Goal: Task Accomplishment & Management: Manage account settings

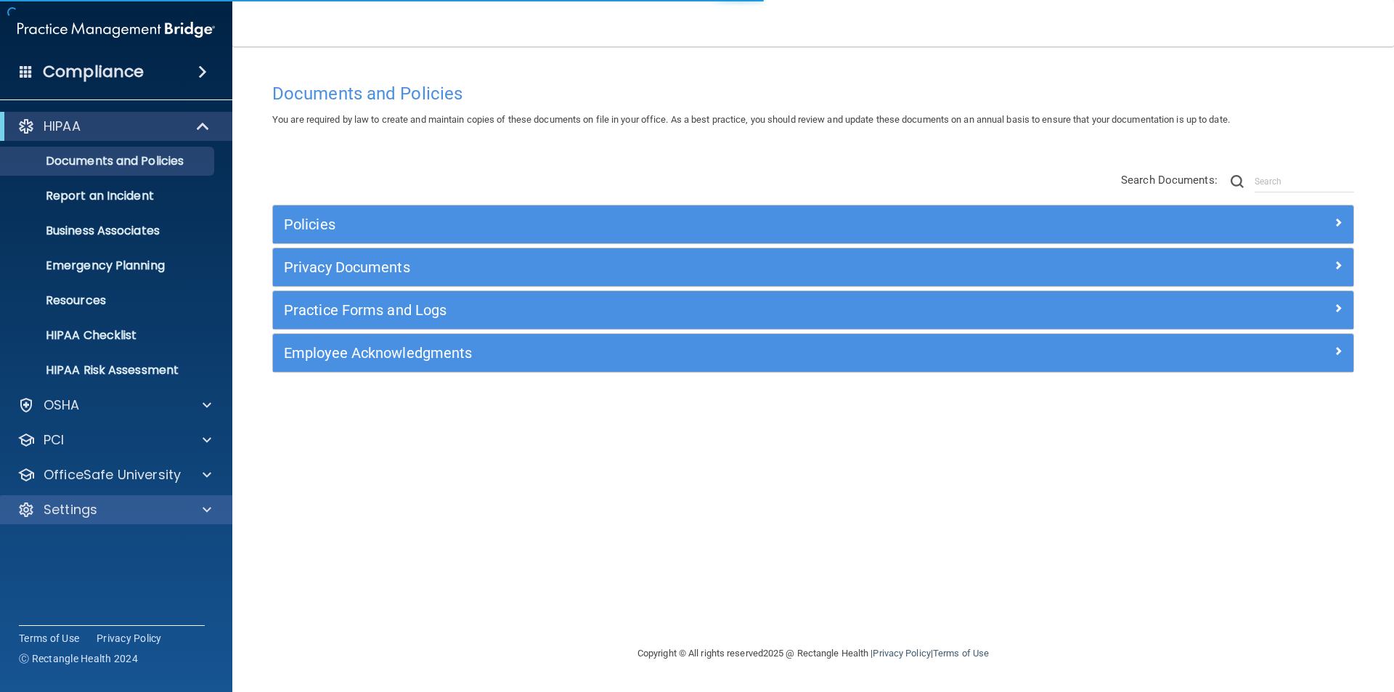
click at [132, 499] on div "Settings" at bounding box center [116, 509] width 233 height 29
click at [185, 510] on div "Settings" at bounding box center [97, 509] width 180 height 17
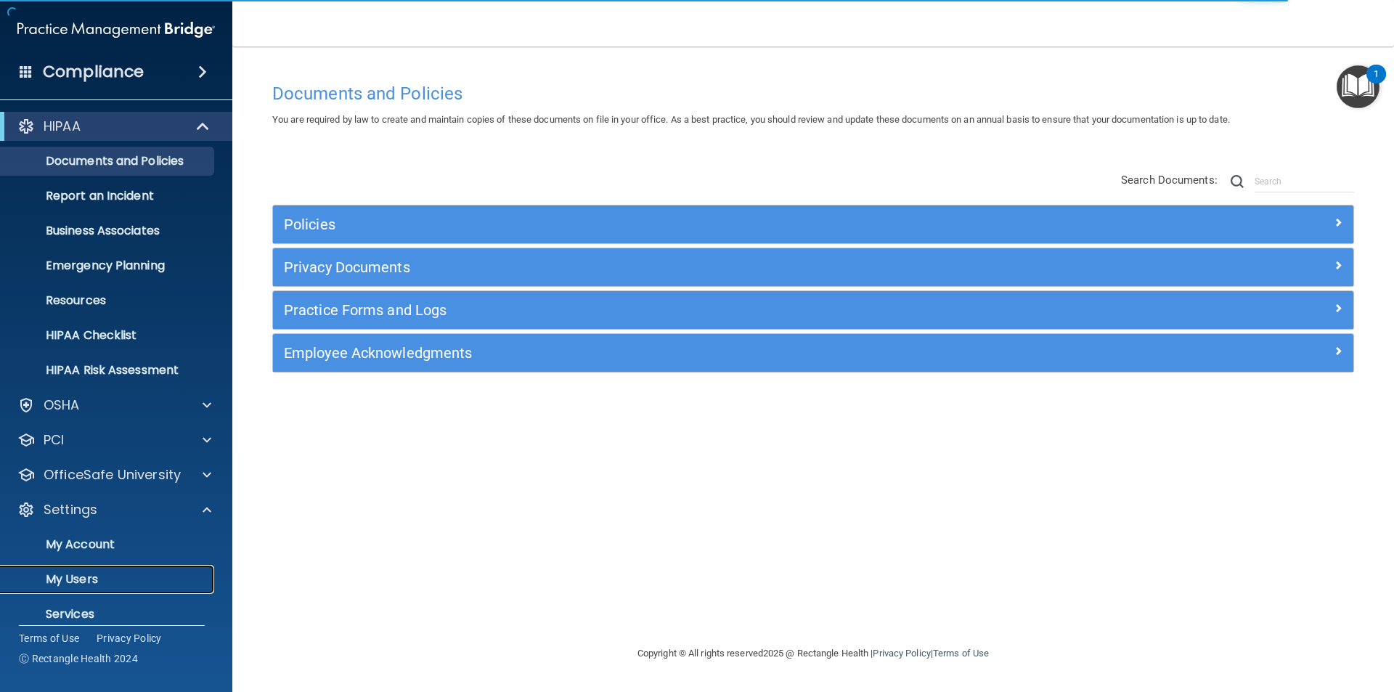
click at [147, 570] on link "My Users" at bounding box center [99, 579] width 229 height 29
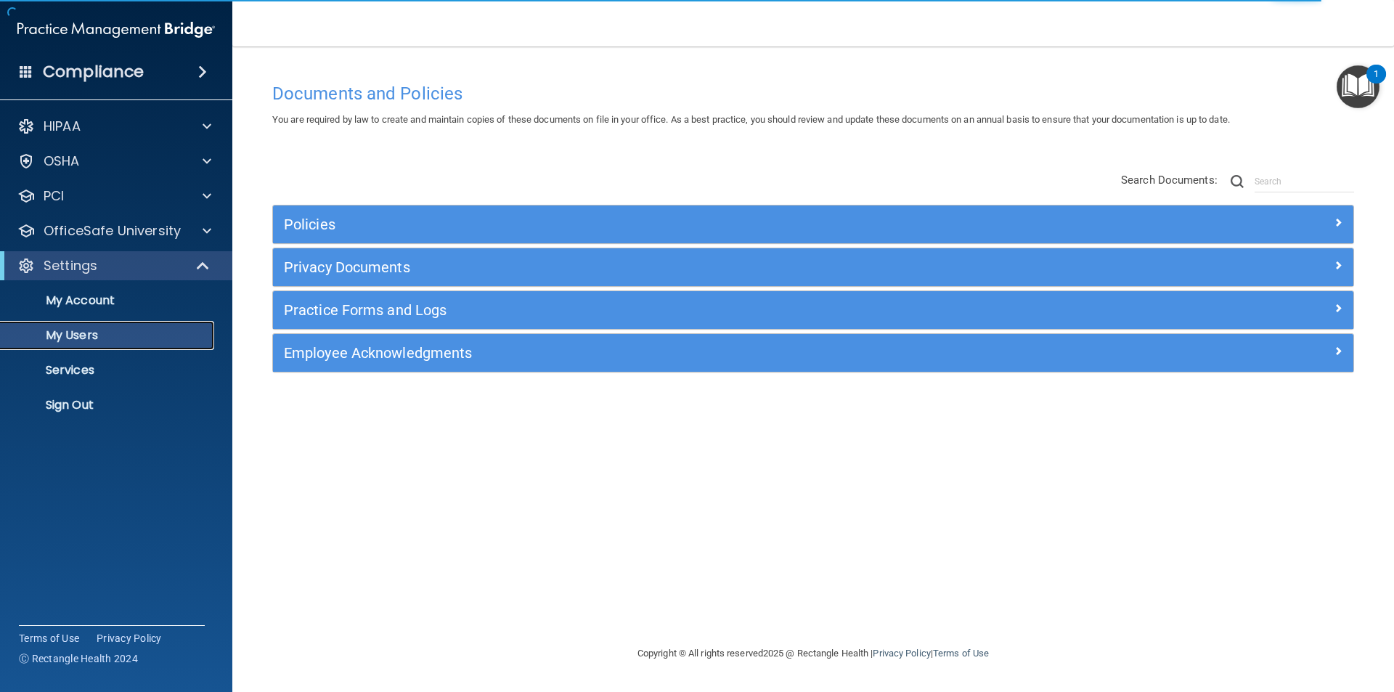
select select "20"
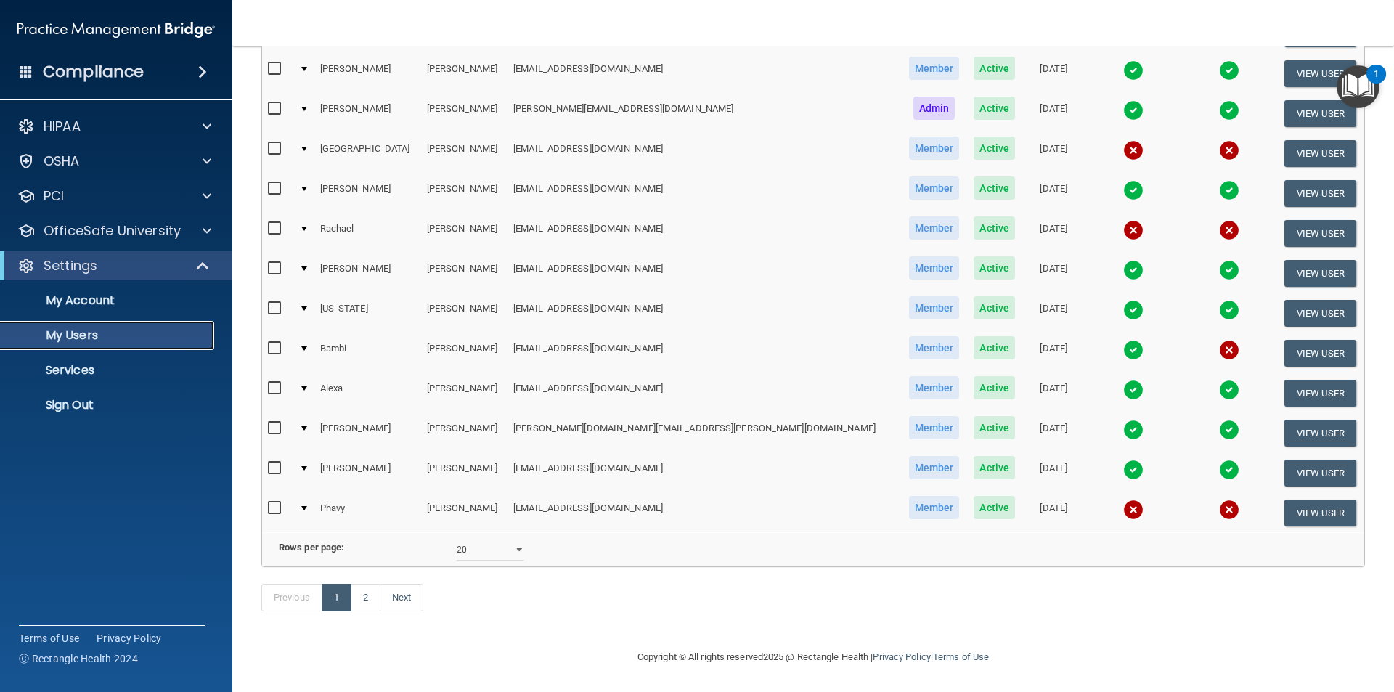
scroll to position [510, 0]
click at [363, 604] on link "2" at bounding box center [366, 598] width 30 height 28
select select "20"
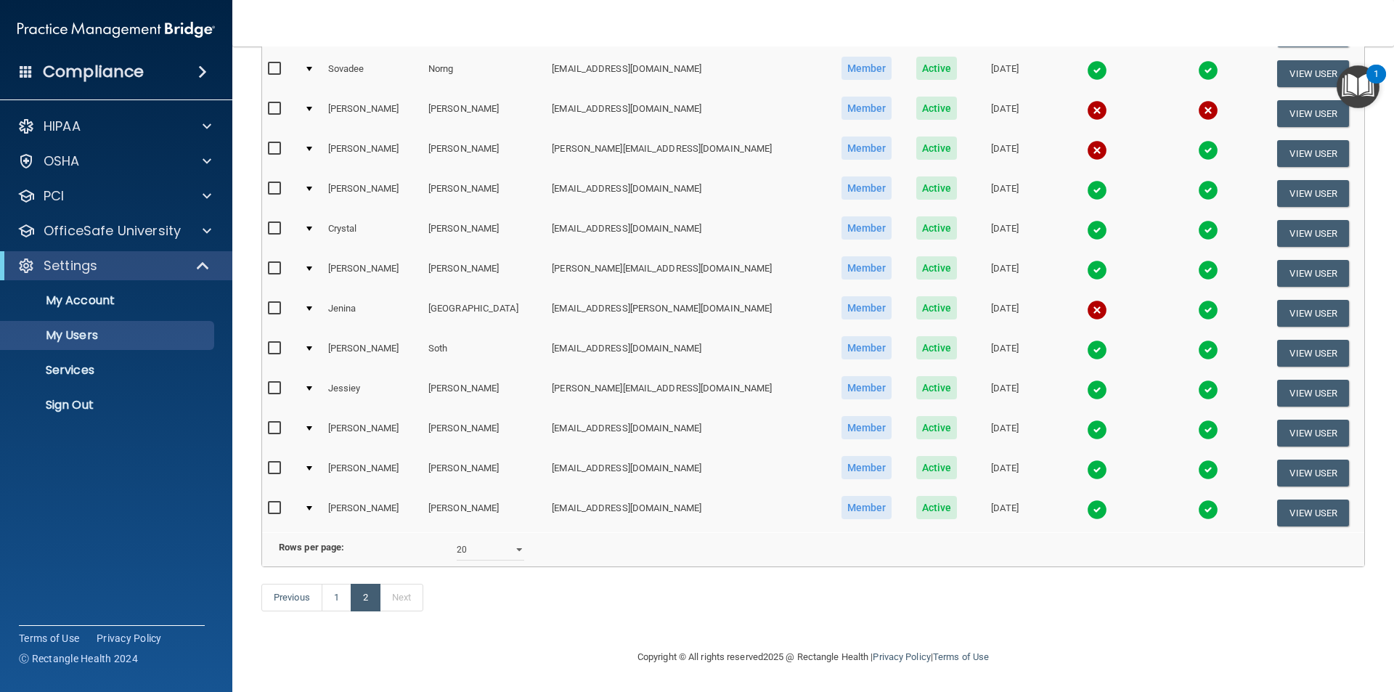
scroll to position [125, 0]
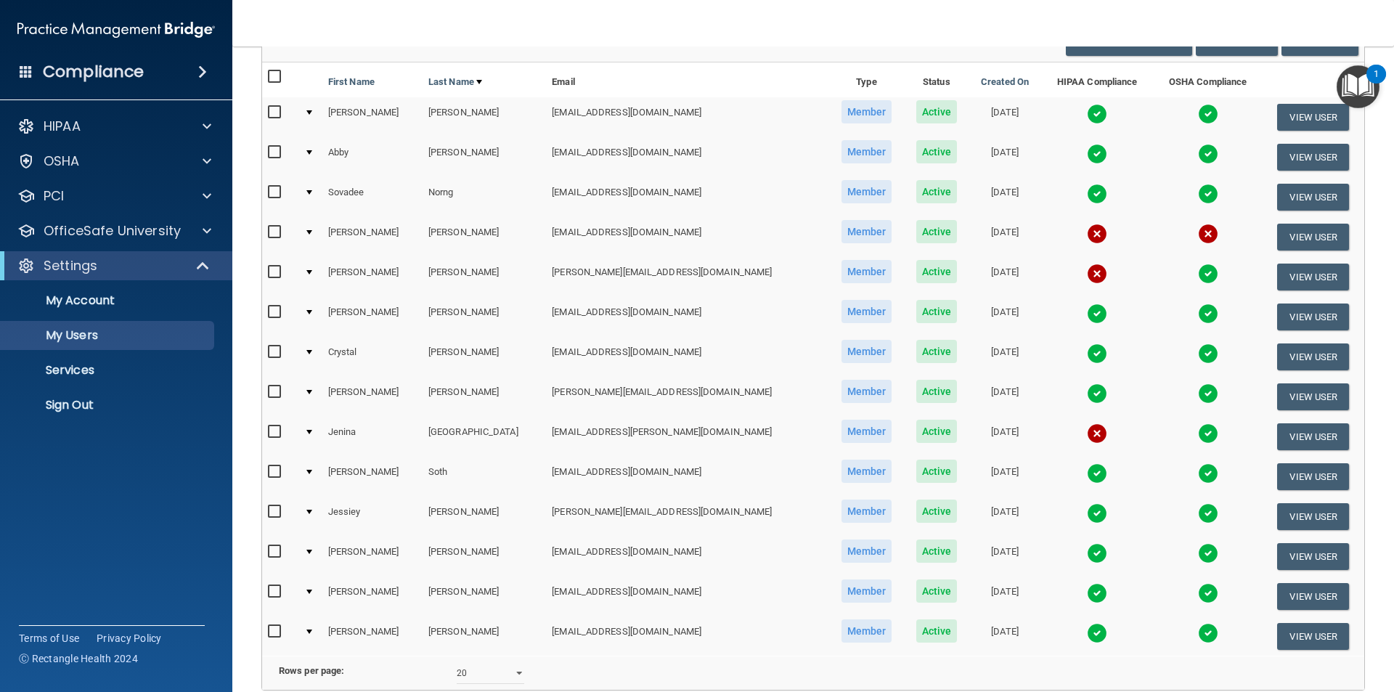
click at [1087, 271] on img at bounding box center [1097, 273] width 20 height 20
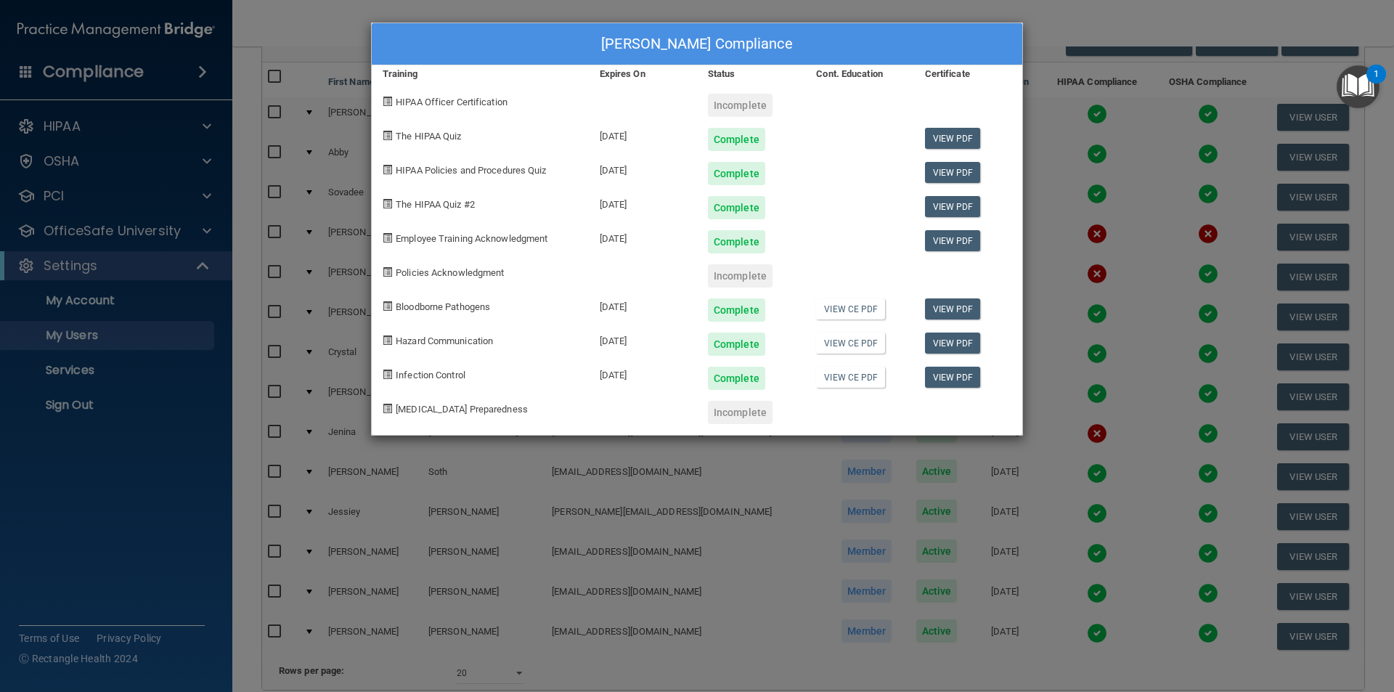
click at [714, 107] on div "Incomplete" at bounding box center [740, 105] width 65 height 23
click at [1045, 41] on div "[PERSON_NAME] Compliance Training Expires On Status Cont. Education Certificate…" at bounding box center [697, 346] width 1394 height 692
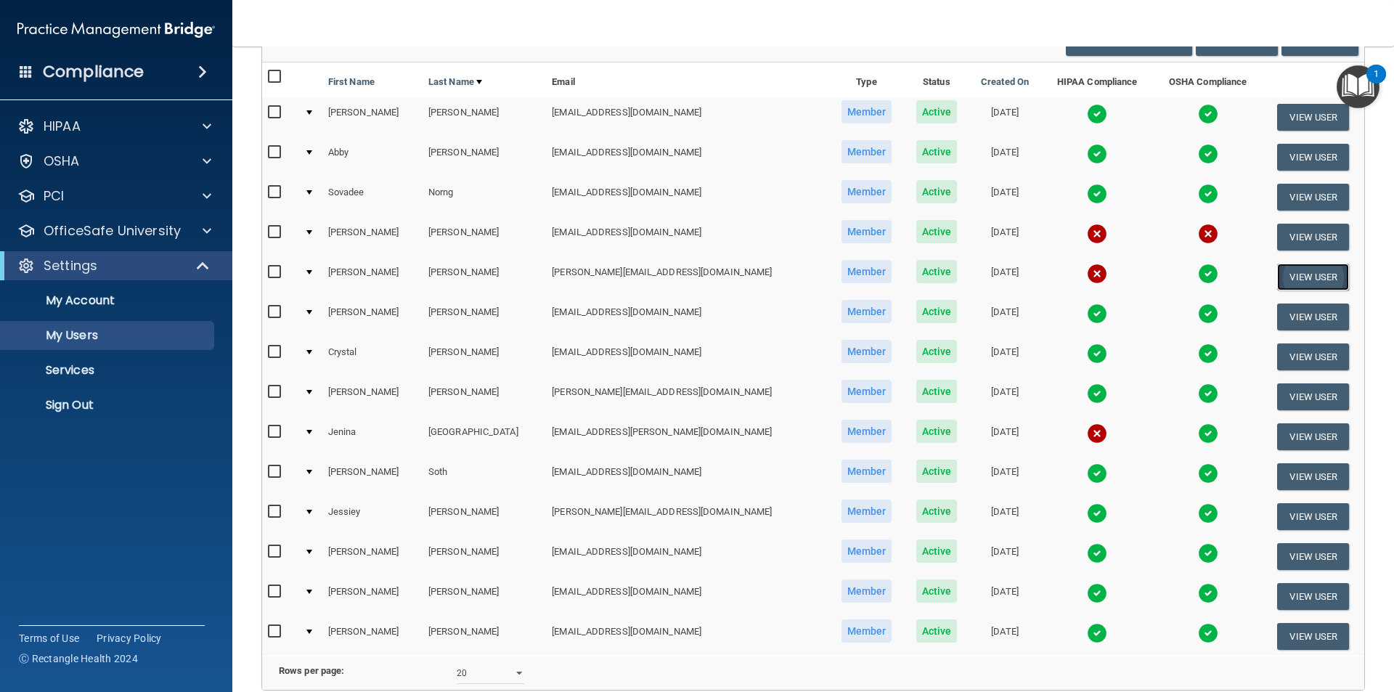
click at [1277, 274] on button "View User" at bounding box center [1313, 276] width 72 height 27
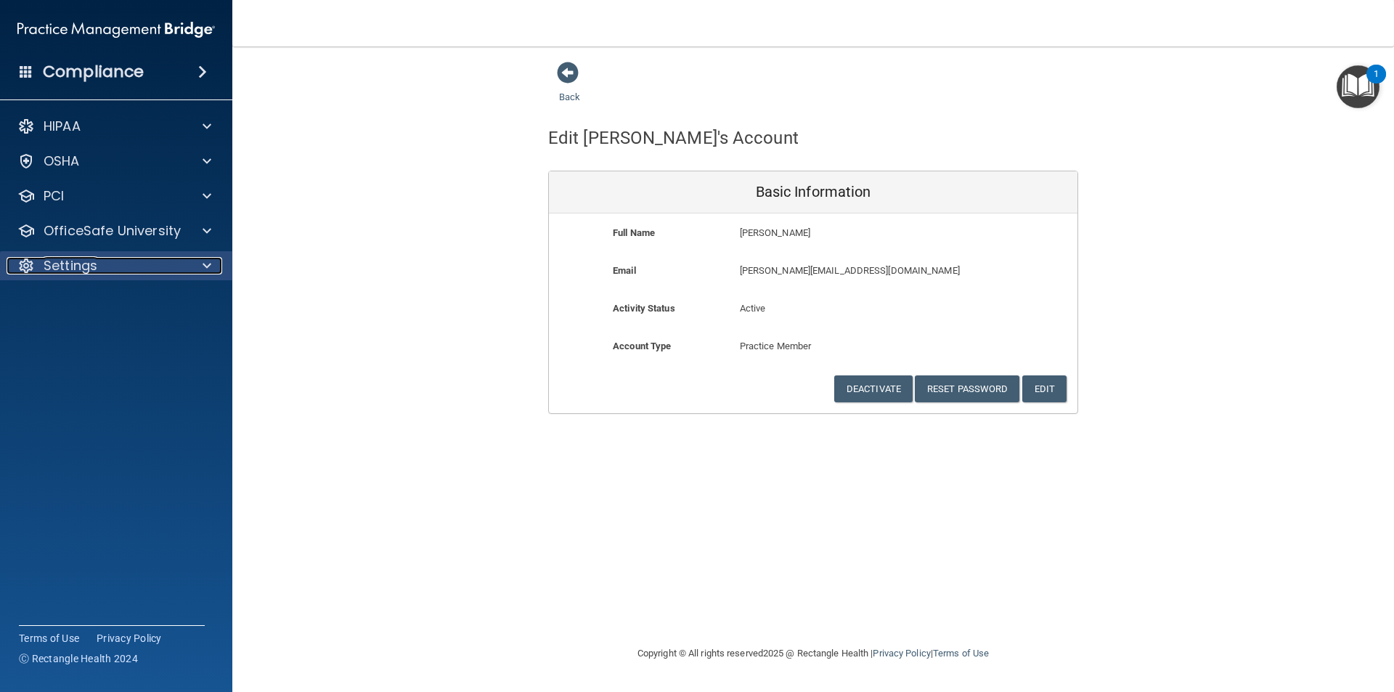
click at [202, 264] on div at bounding box center [205, 265] width 36 height 17
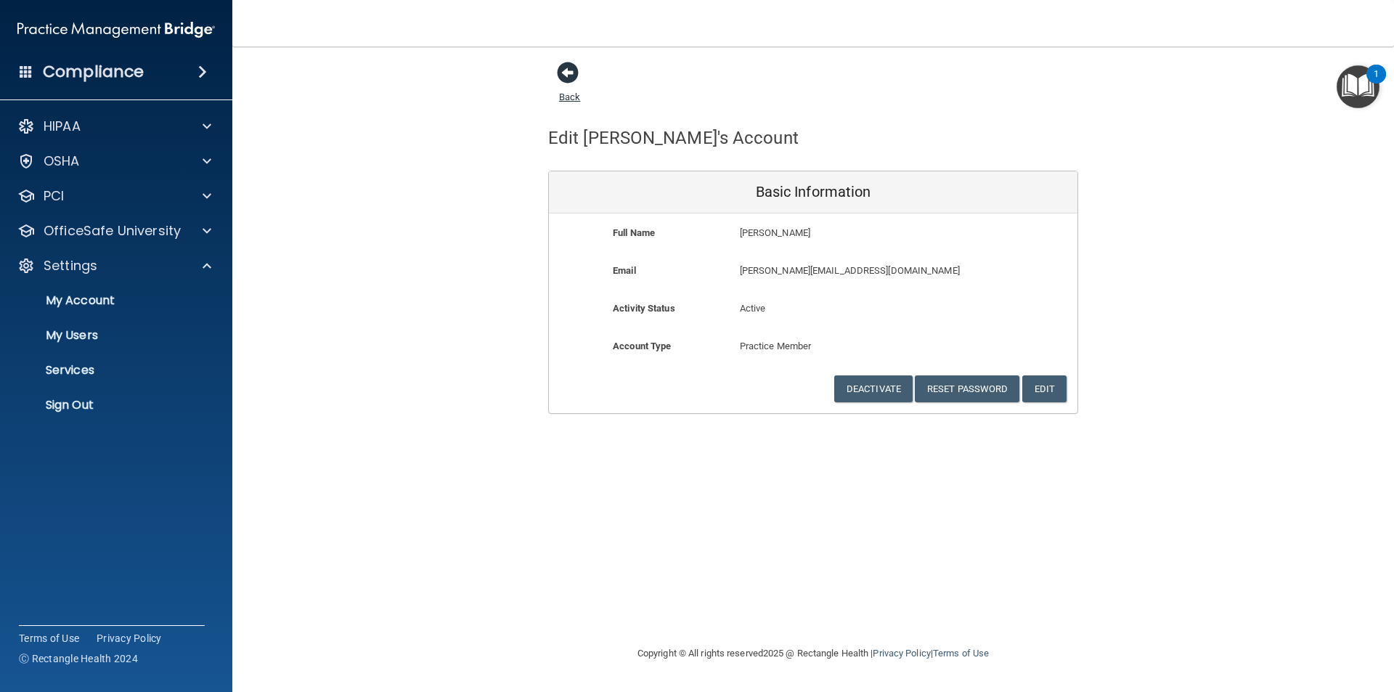
click at [572, 66] on span at bounding box center [568, 73] width 22 height 22
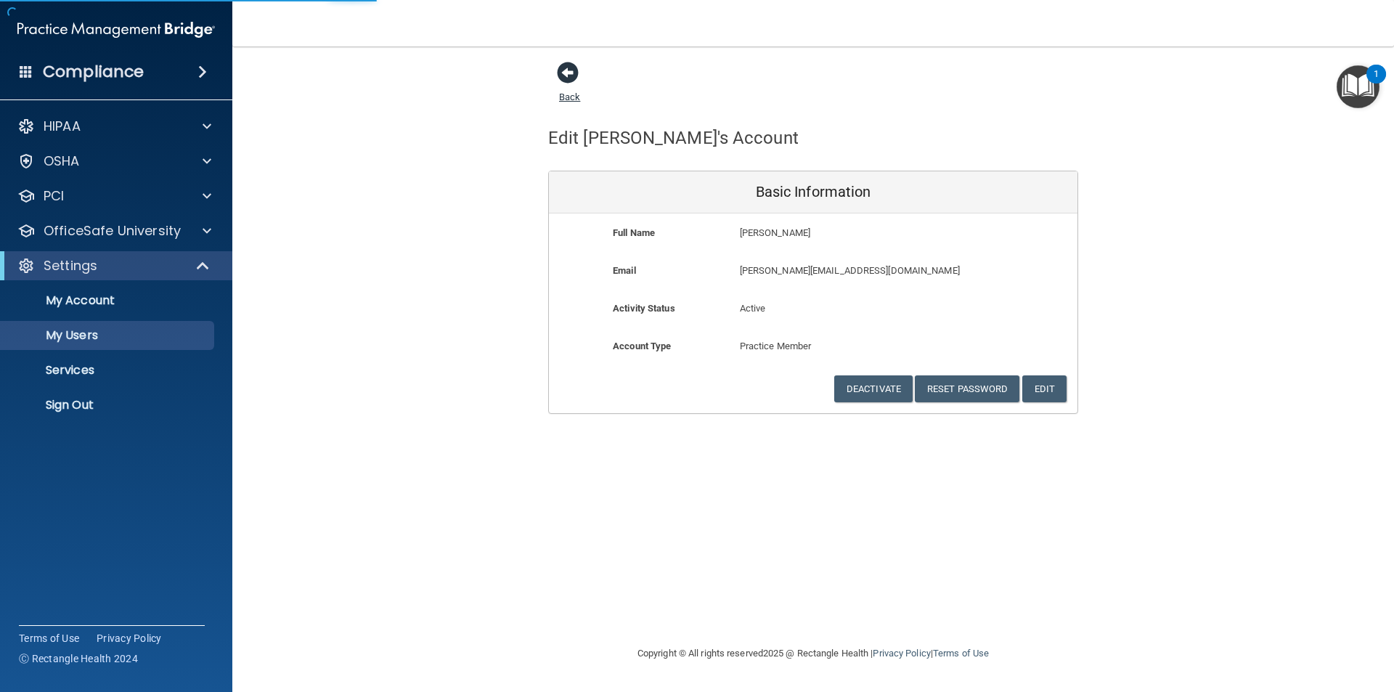
select select "20"
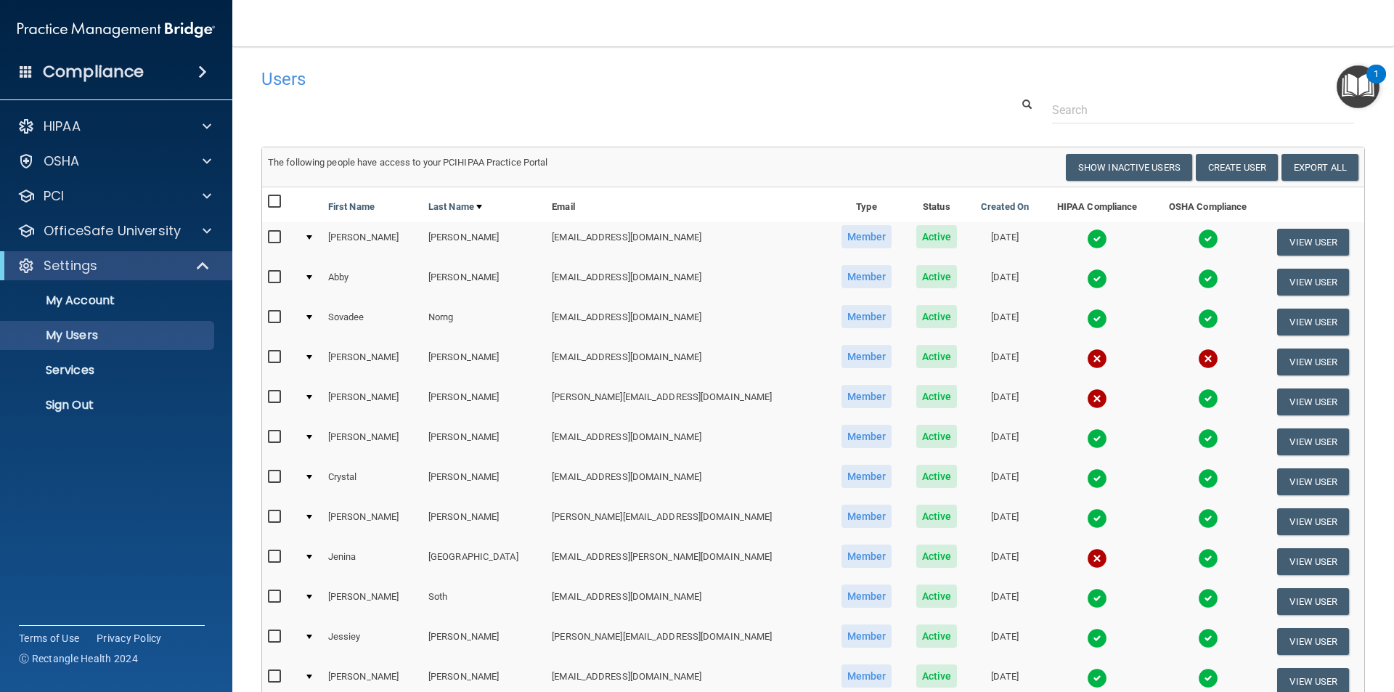
click at [841, 400] on span "Member" at bounding box center [866, 396] width 51 height 23
click at [916, 395] on span "Active" at bounding box center [936, 396] width 41 height 23
click at [1087, 396] on img at bounding box center [1097, 398] width 20 height 20
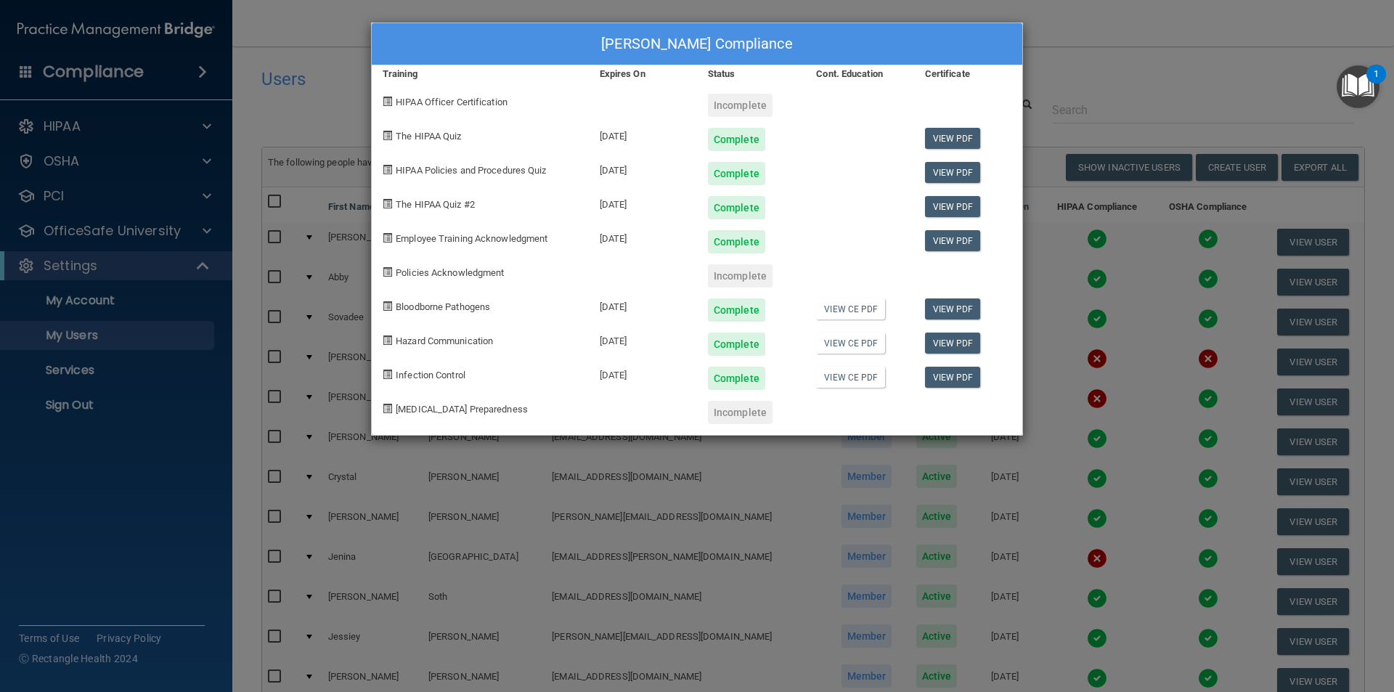
click at [750, 110] on div "Incomplete" at bounding box center [740, 105] width 65 height 23
click at [385, 104] on span at bounding box center [387, 101] width 9 height 9
click at [408, 97] on span "HIPAA Officer Certification" at bounding box center [452, 102] width 112 height 11
click at [180, 483] on div "[PERSON_NAME] Compliance Training Expires On Status Cont. Education Certificate…" at bounding box center [697, 346] width 1394 height 692
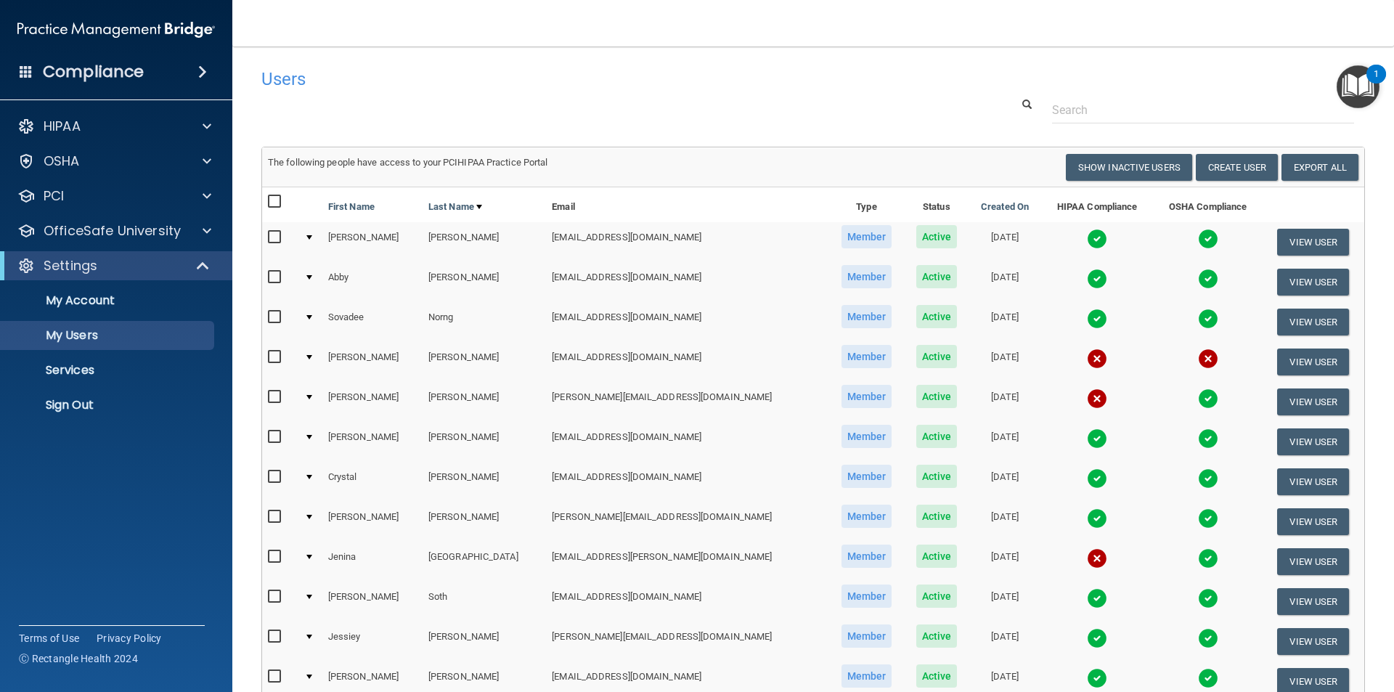
click at [275, 403] on input "checkbox" at bounding box center [276, 397] width 17 height 12
checkbox input "true"
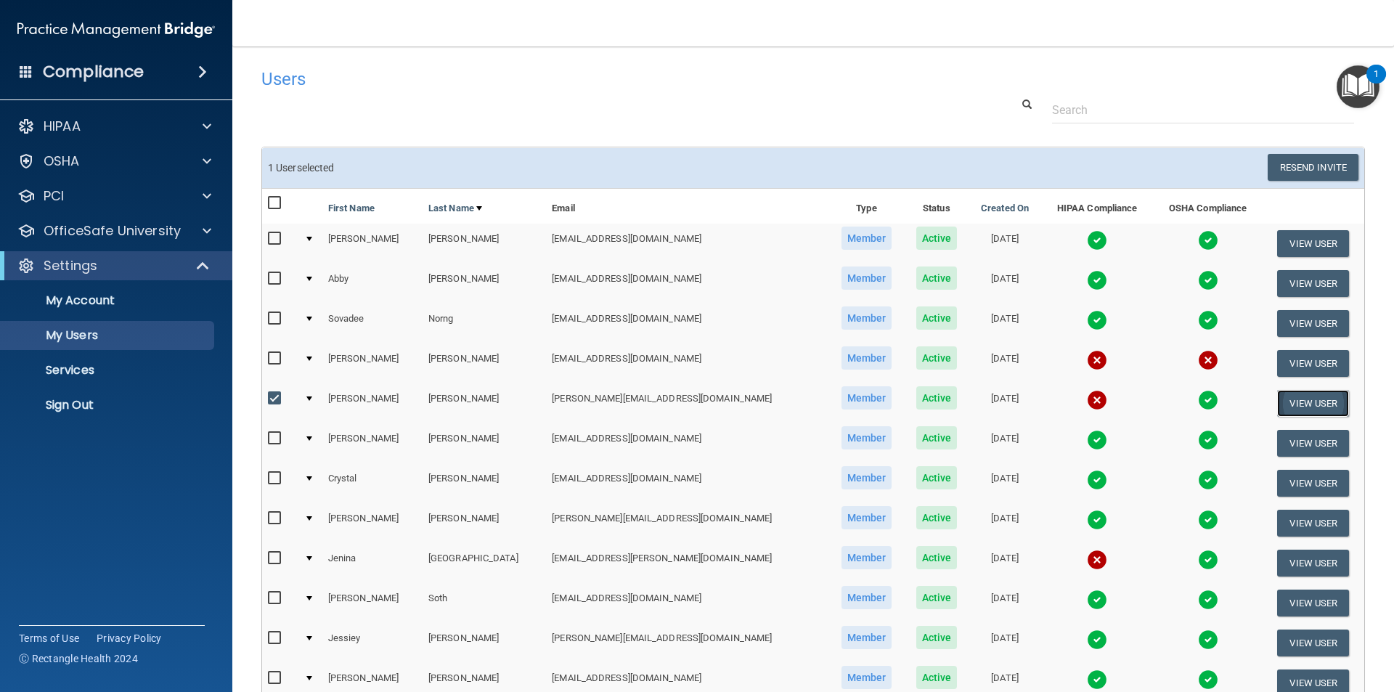
click at [1285, 396] on button "View User" at bounding box center [1313, 403] width 72 height 27
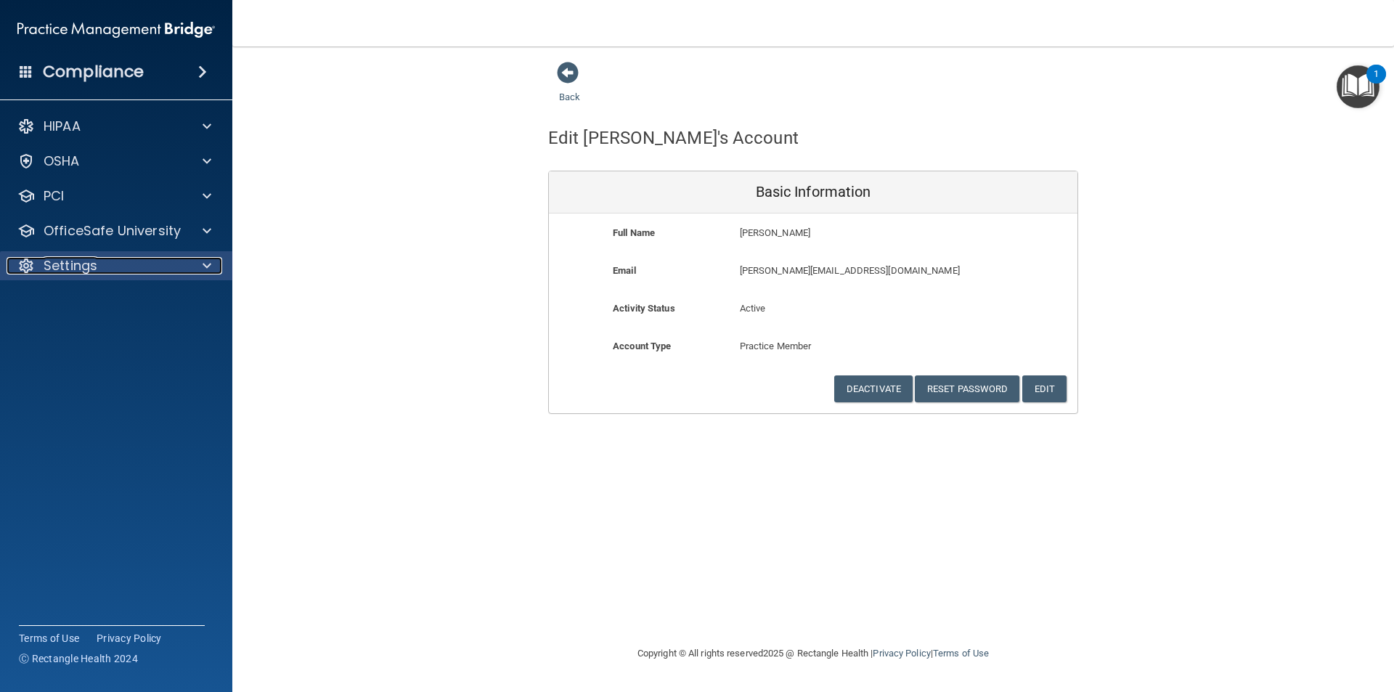
click at [214, 268] on div at bounding box center [205, 265] width 36 height 17
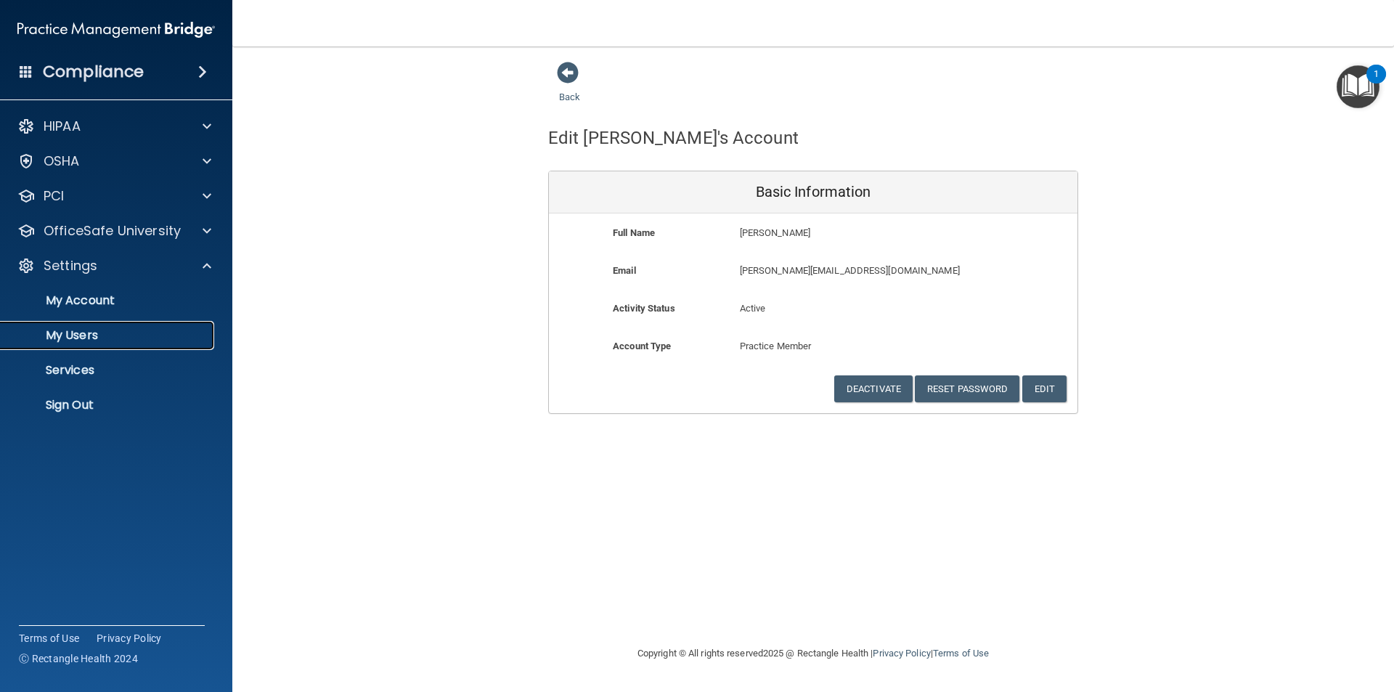
click at [102, 335] on p "My Users" at bounding box center [108, 335] width 198 height 15
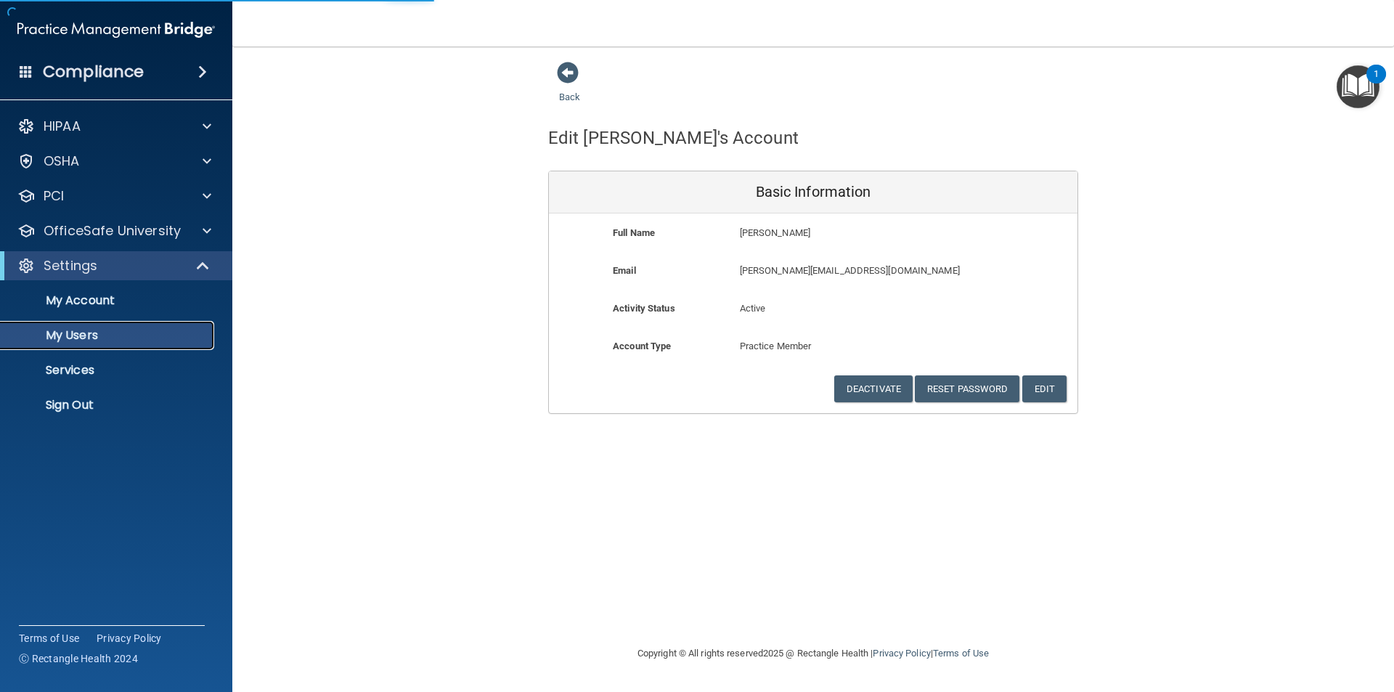
select select "20"
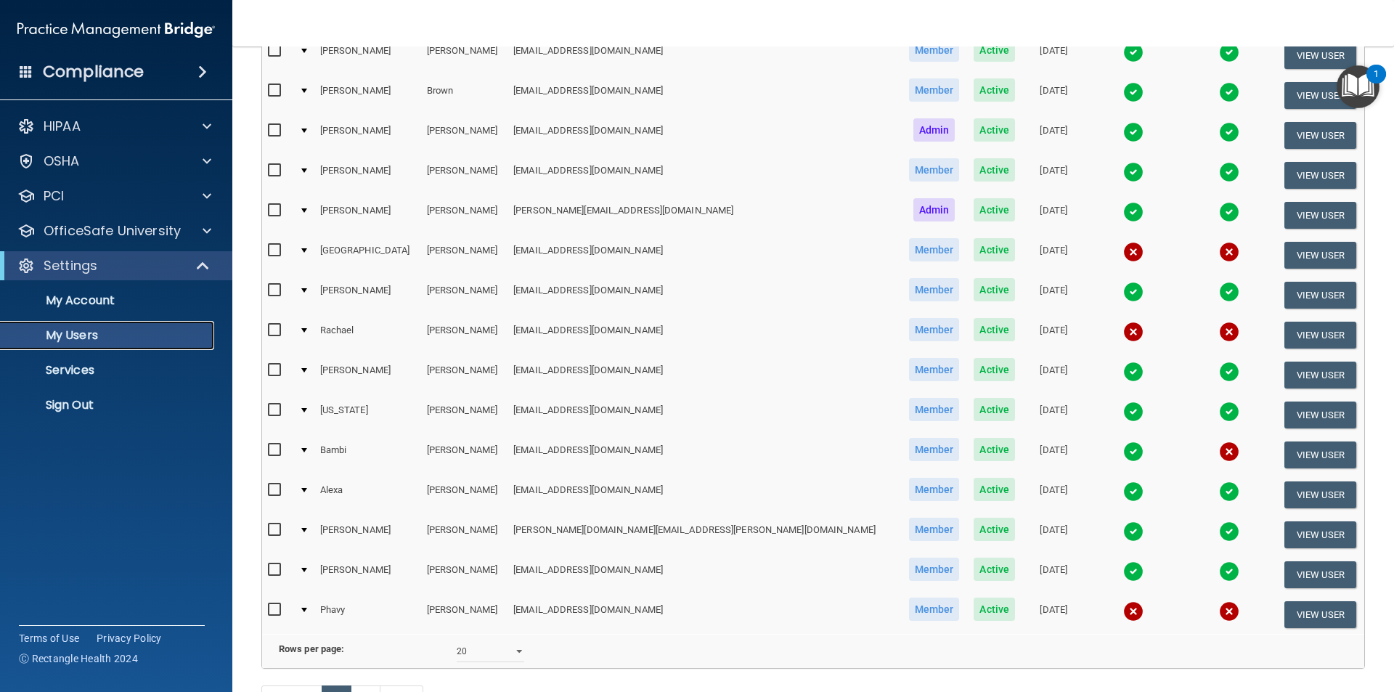
scroll to position [510, 0]
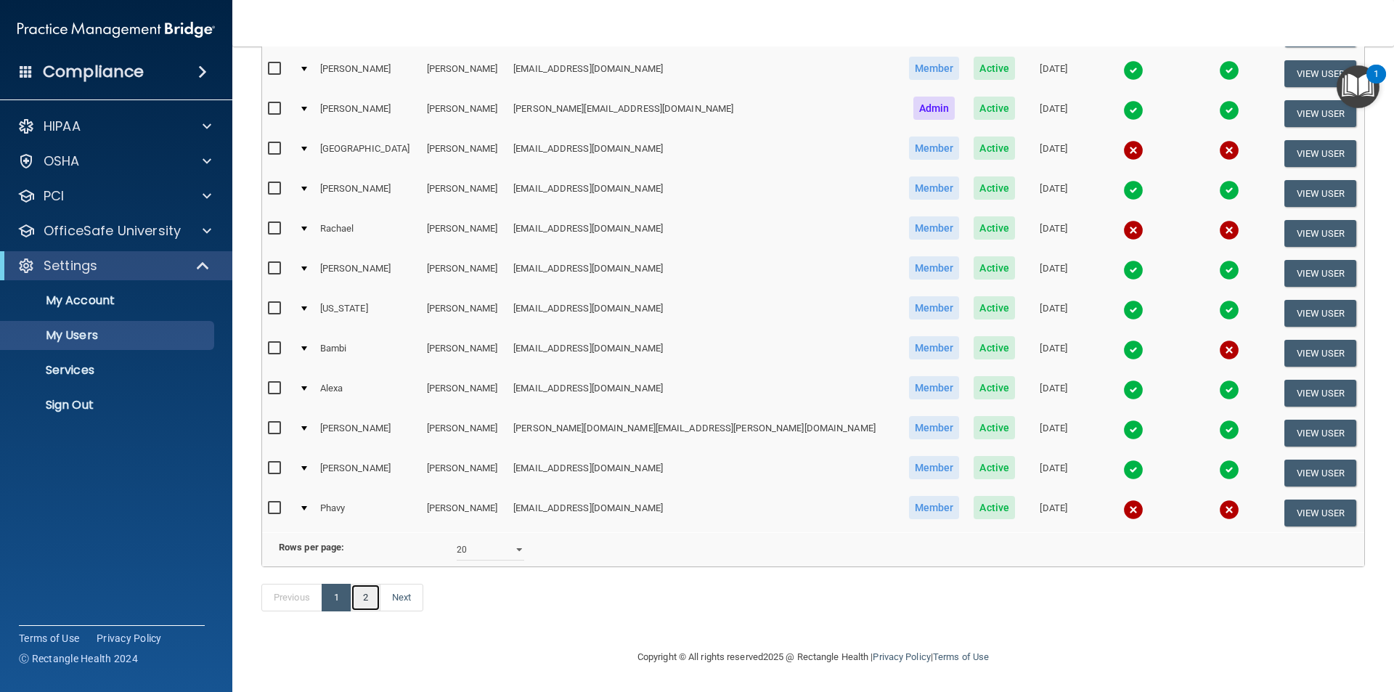
click at [361, 605] on link "2" at bounding box center [366, 598] width 30 height 28
select select "20"
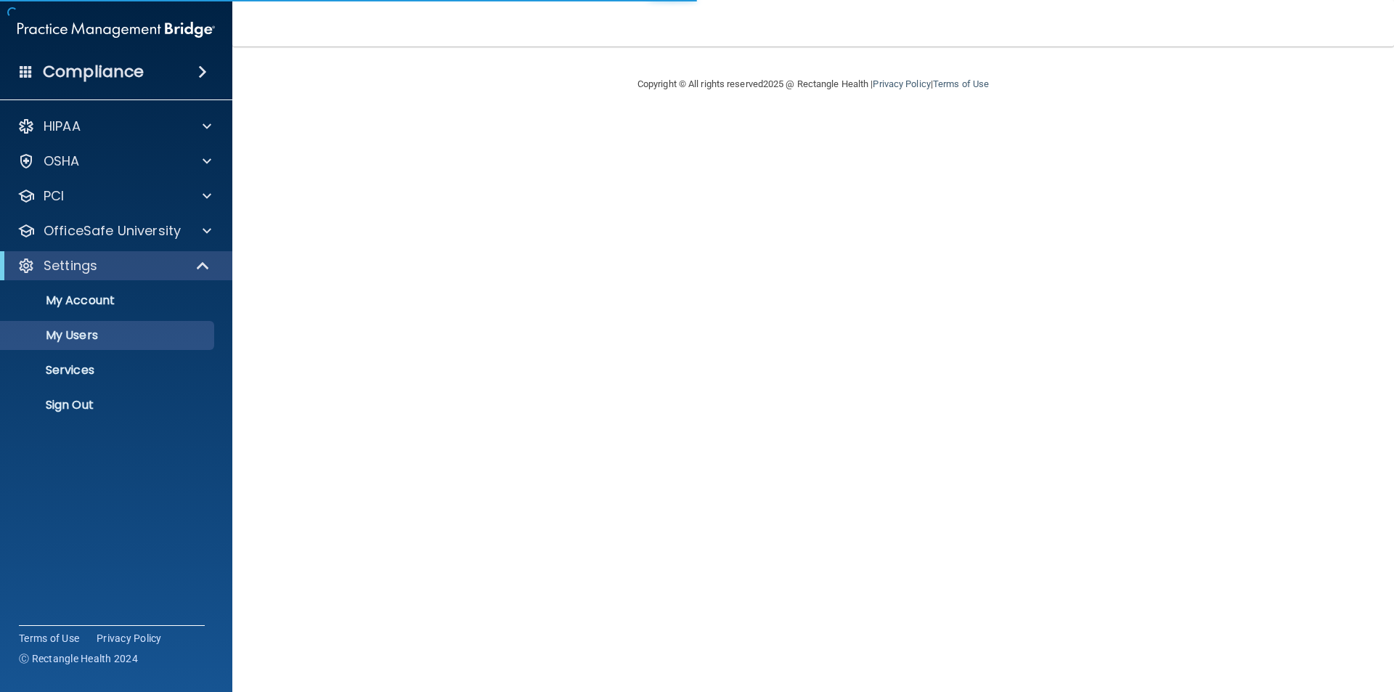
select select "20"
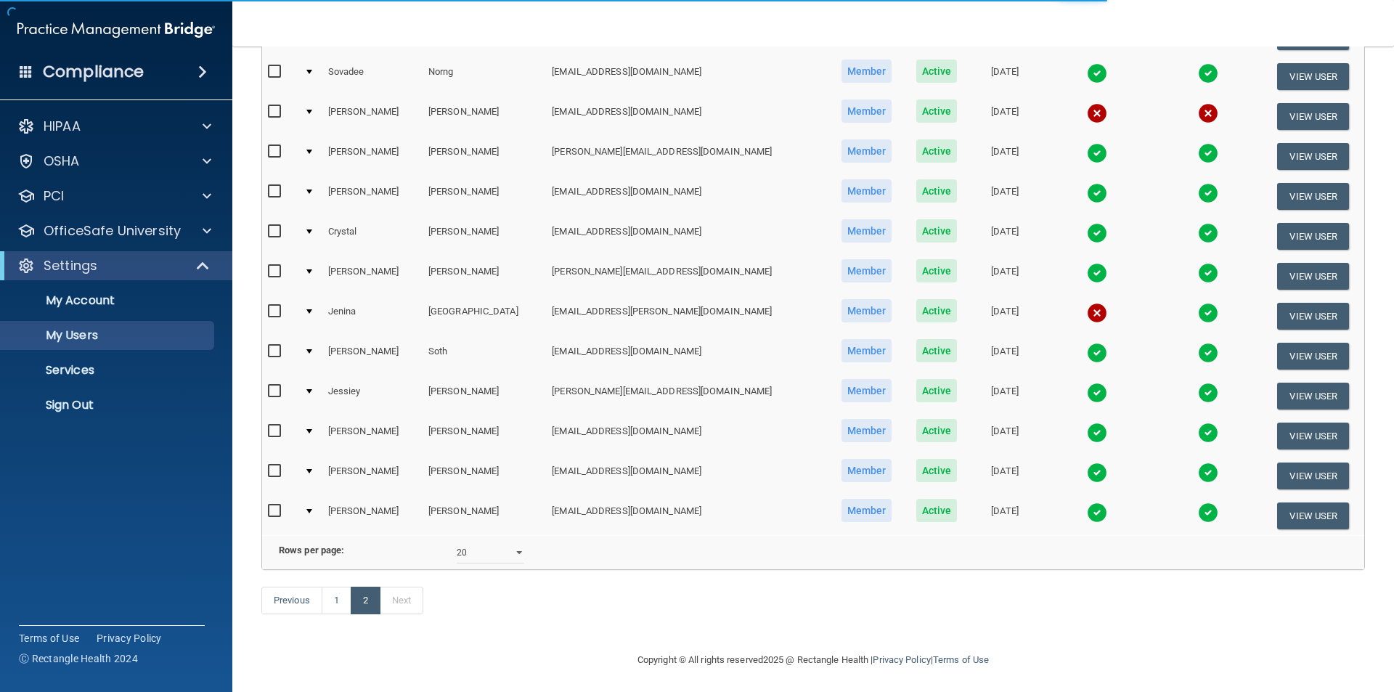
scroll to position [270, 0]
